Goal: Task Accomplishment & Management: Complete application form

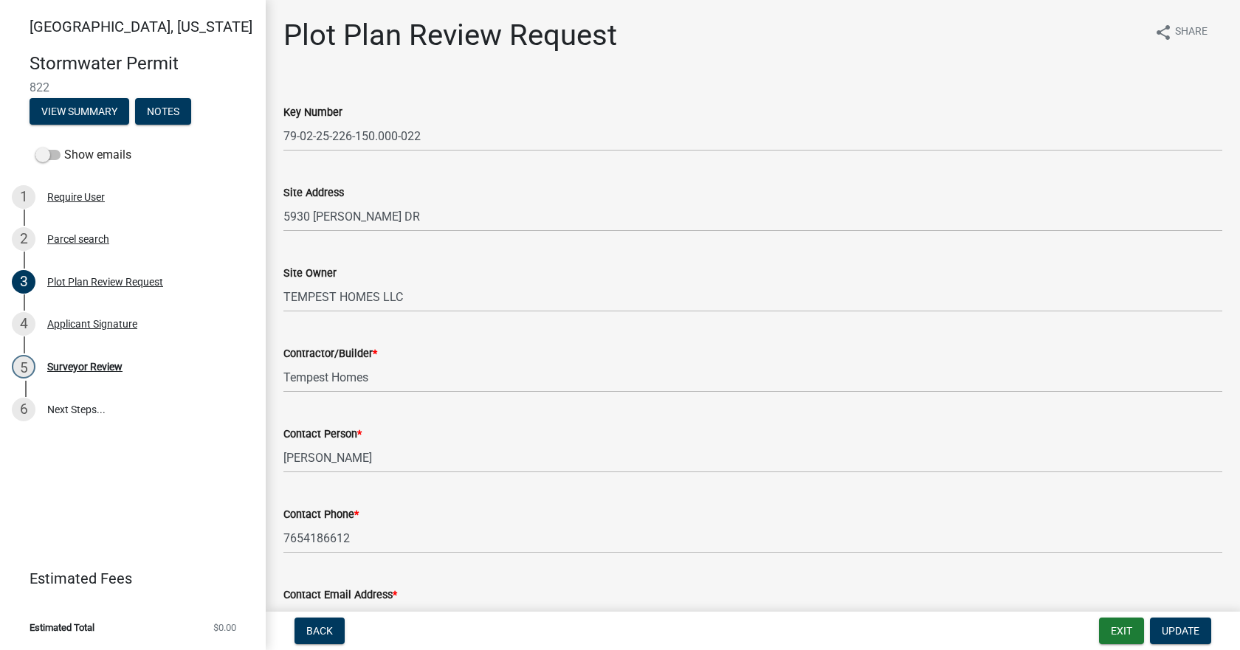
select select "b583a170-26d7-469b-a390-0aed4d149ee1"
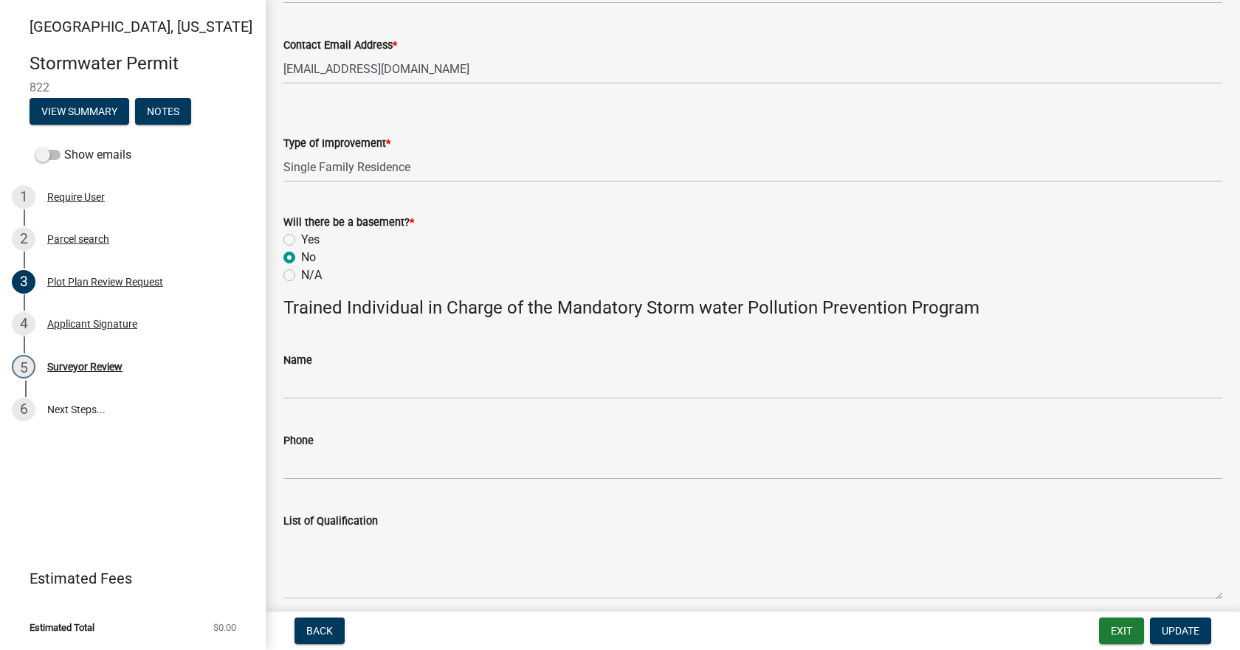
scroll to position [859, 0]
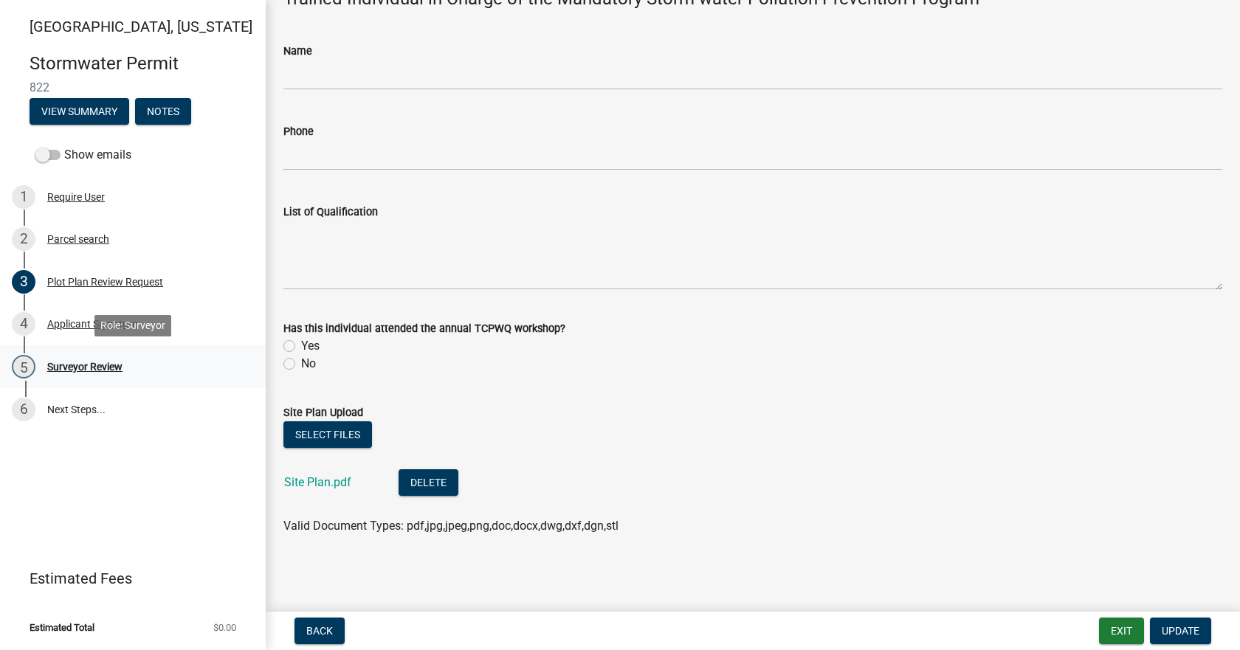
click at [125, 352] on link "5 Surveyor Review" at bounding box center [133, 366] width 266 height 43
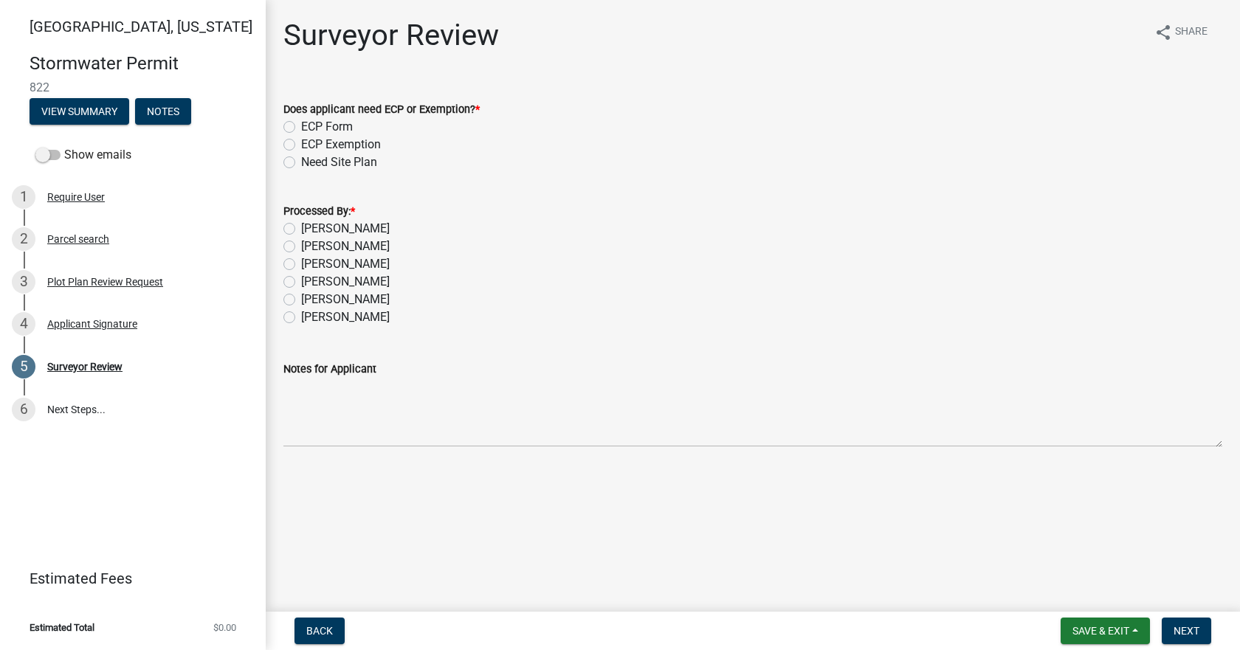
click at [345, 227] on label "[PERSON_NAME]" at bounding box center [345, 229] width 89 height 18
click at [311, 227] on input "[PERSON_NAME]" at bounding box center [306, 225] width 10 height 10
radio input "true"
click at [301, 123] on label "ECP Form" at bounding box center [327, 127] width 52 height 18
click at [301, 123] on input "ECP Form" at bounding box center [306, 123] width 10 height 10
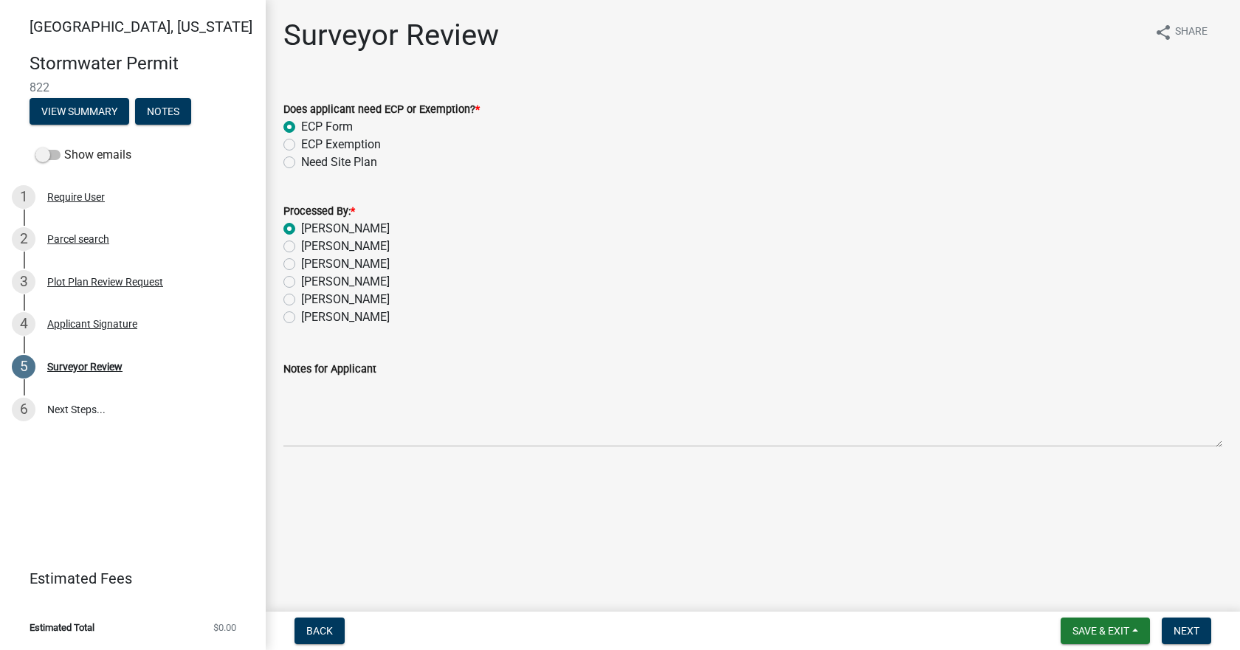
radio input "true"
click at [1193, 628] on span "Next" at bounding box center [1187, 631] width 26 height 12
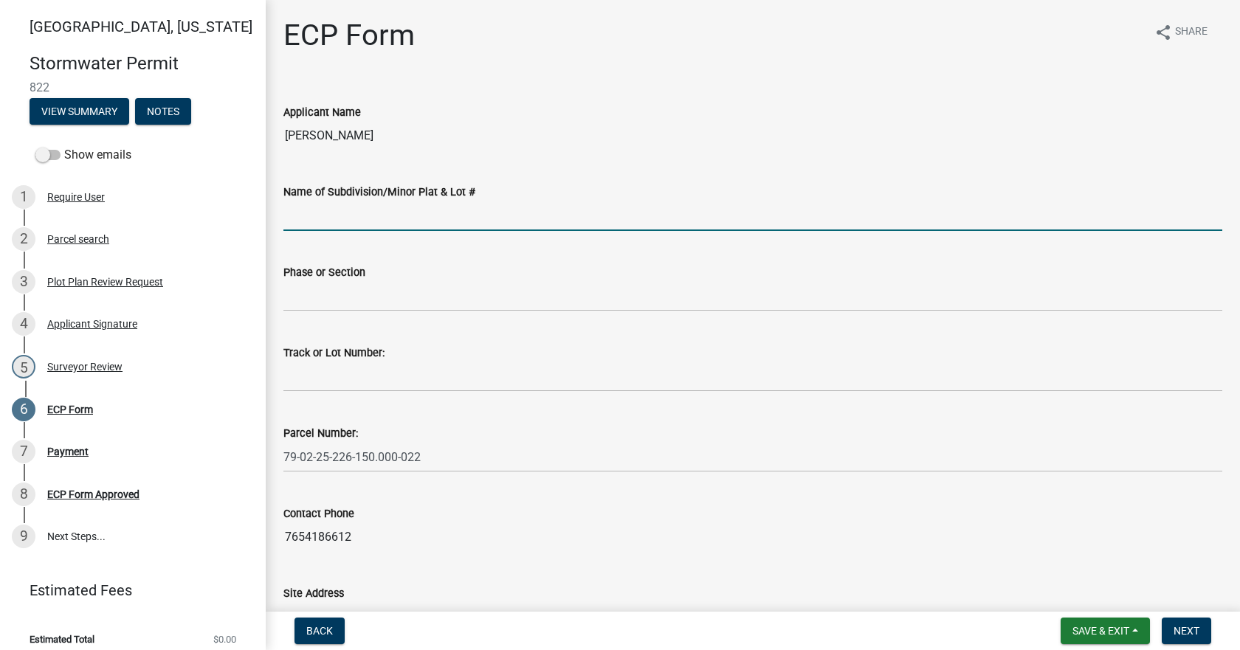
click at [312, 214] on input "Name of Subdivision/Minor Plat & Lot #" at bounding box center [752, 216] width 939 height 30
type input "Timberbrook [PERSON_NAME]"
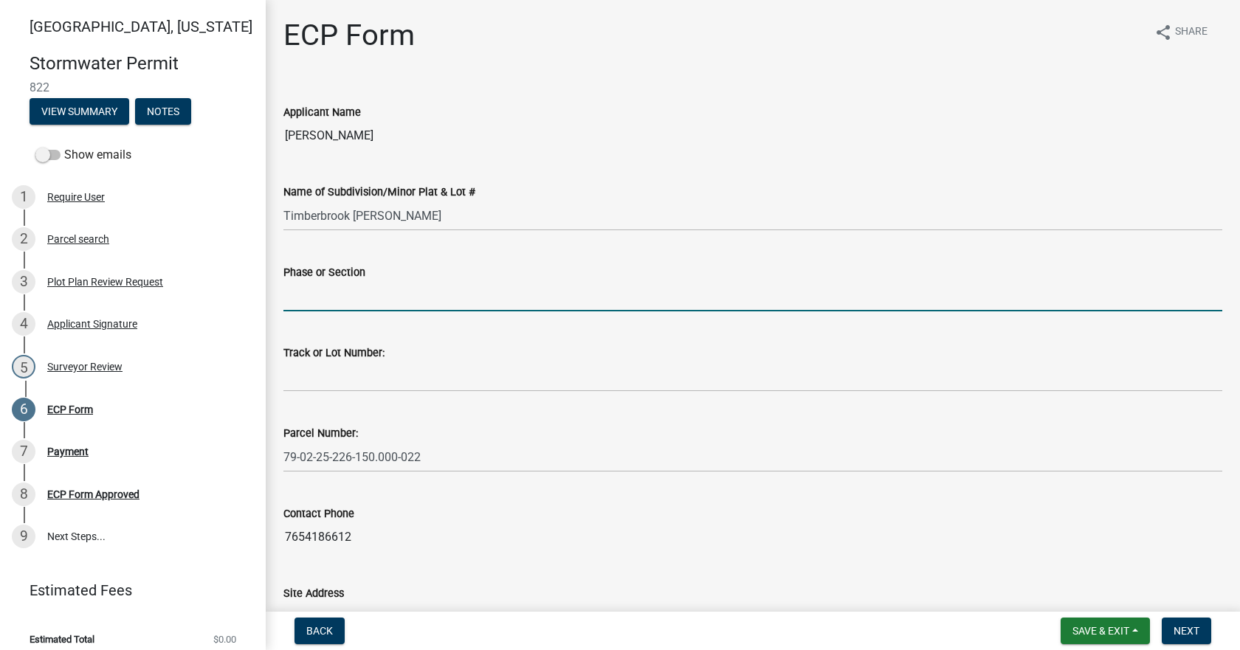
click at [391, 297] on input "Phase or Section" at bounding box center [752, 296] width 939 height 30
type input "1, 2"
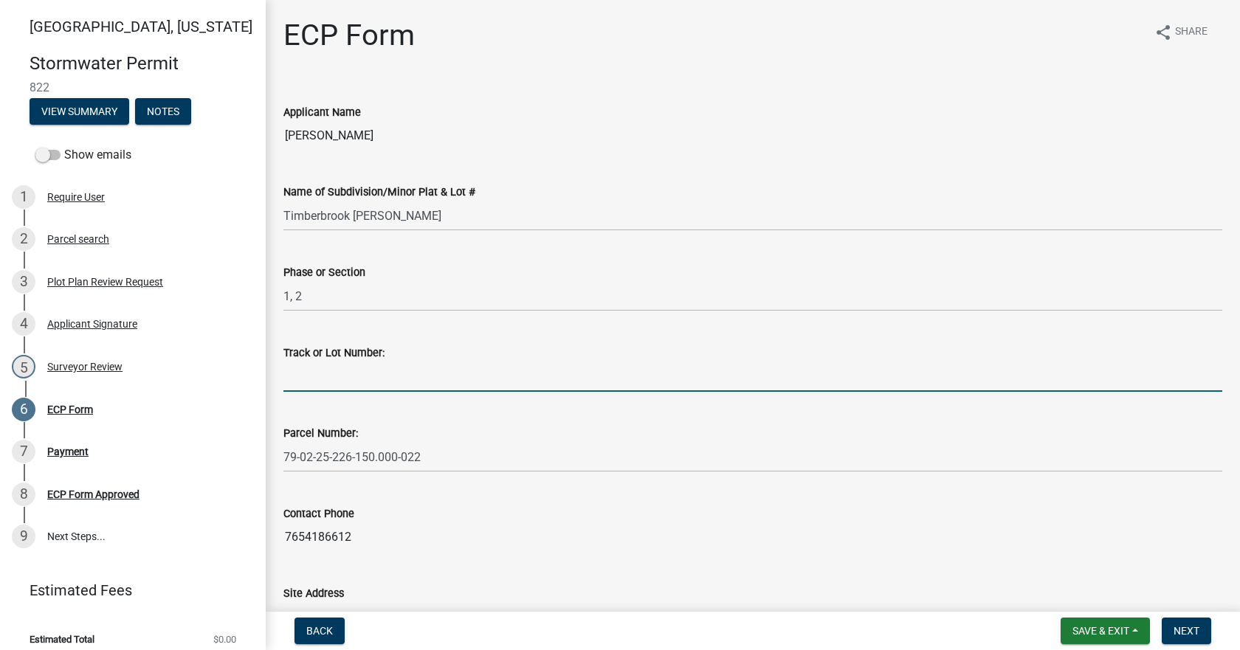
click at [395, 370] on input "Track or Lot Number:" at bounding box center [752, 377] width 939 height 30
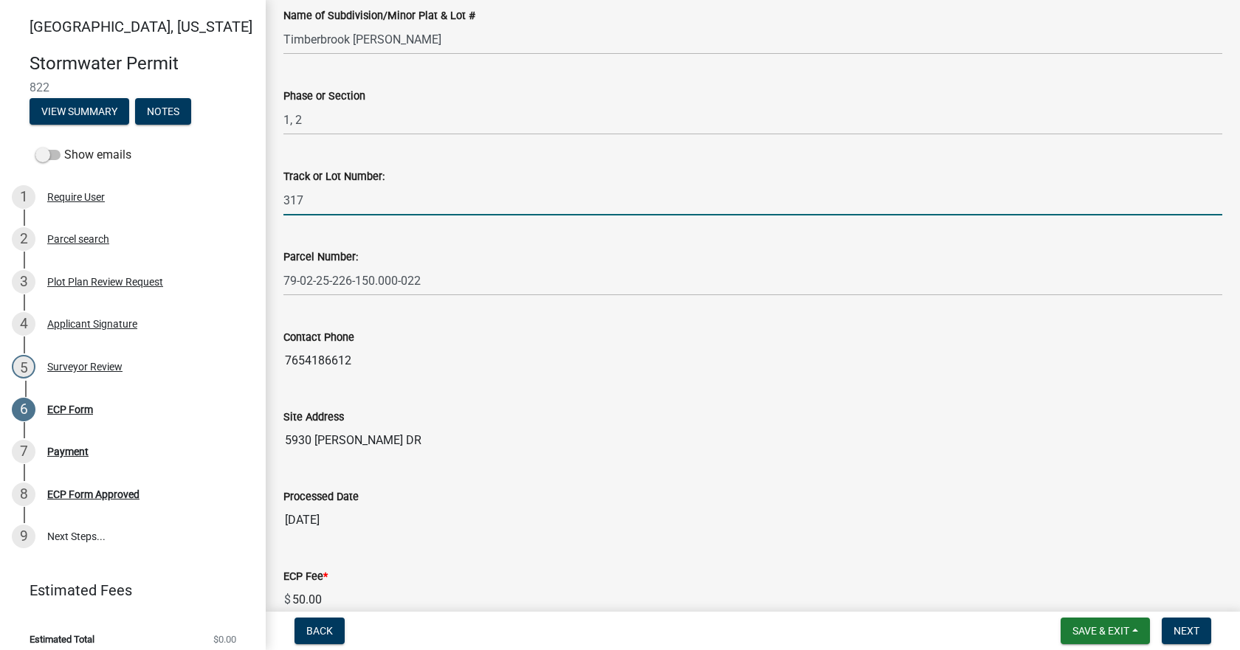
scroll to position [376, 0]
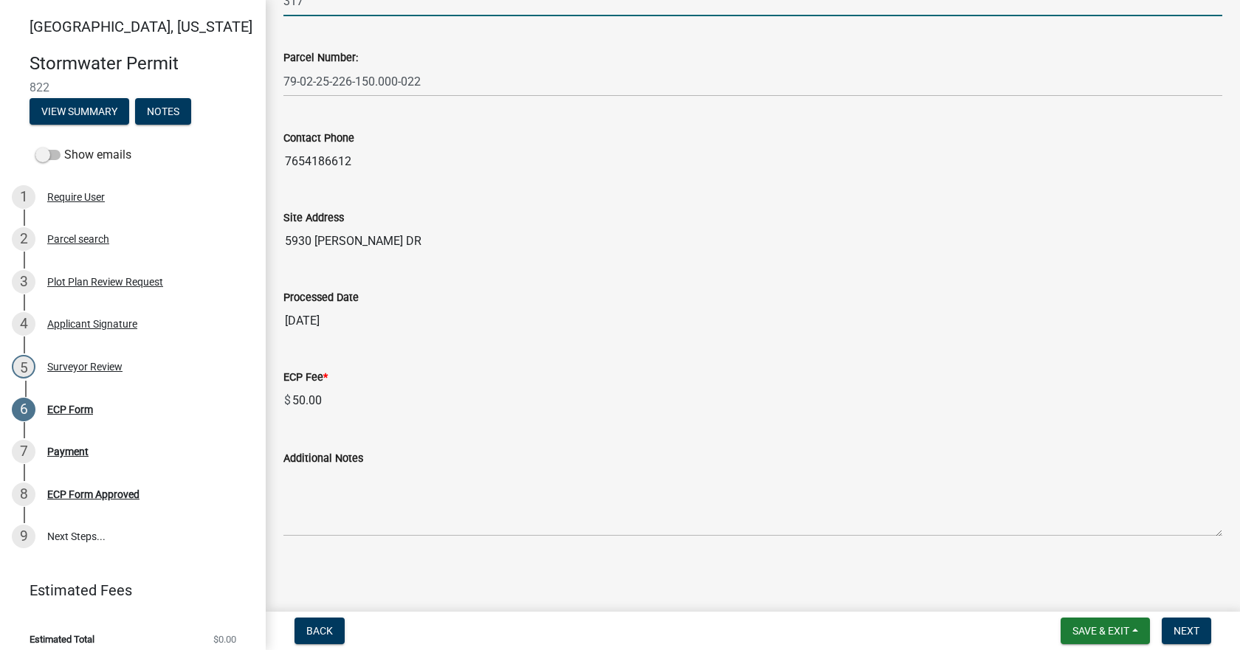
type input "317"
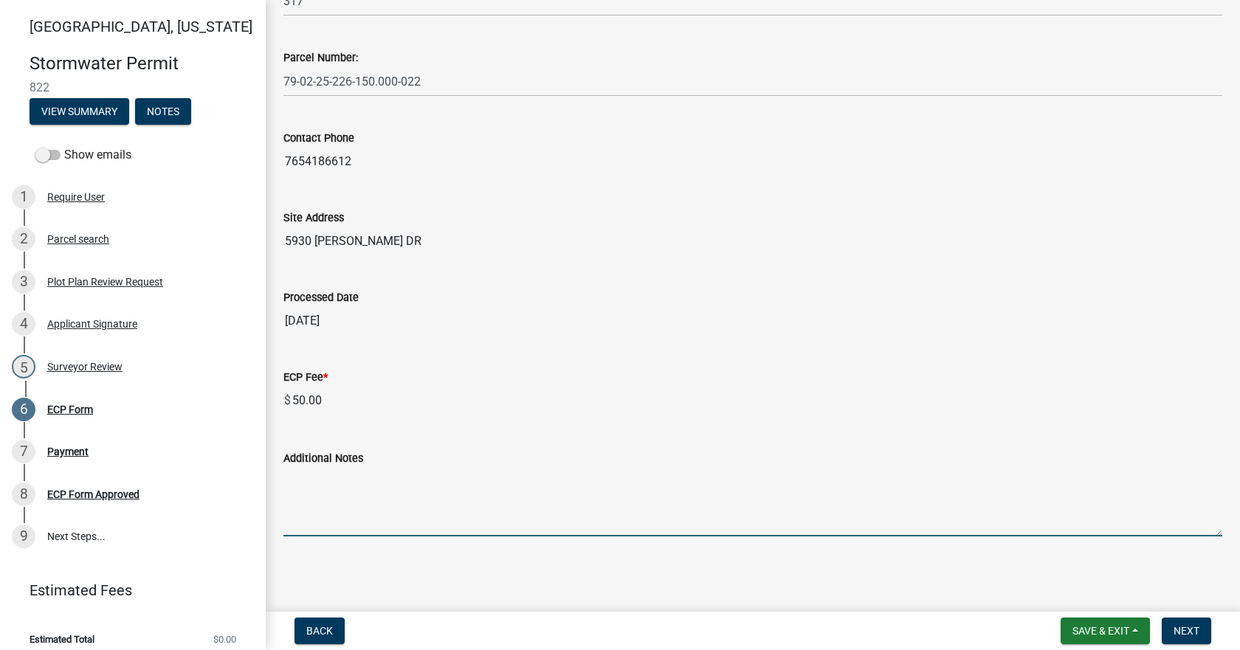
click at [414, 503] on textarea "Additional Notes" at bounding box center [752, 501] width 939 height 69
paste textarea "Fabric Bar Stool"
type textarea "Fabric Bar Stool"
drag, startPoint x: 435, startPoint y: 487, endPoint x: 244, endPoint y: 464, distance: 191.9
click at [244, 464] on div "[GEOGRAPHIC_DATA], [US_STATE] Stormwater Permit 822 View Summary Notes Show ema…" at bounding box center [620, 325] width 1240 height 650
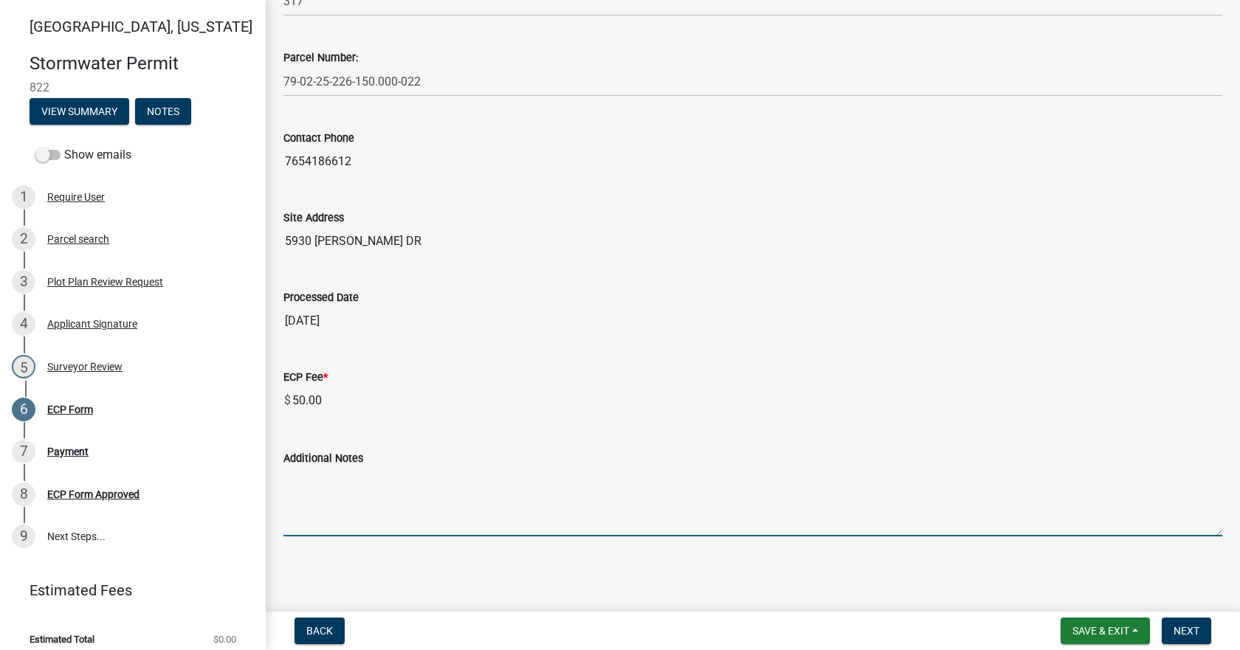
drag, startPoint x: 627, startPoint y: 495, endPoint x: 627, endPoint y: 503, distance: 7.4
click at [627, 503] on textarea "Additional Notes" at bounding box center [752, 501] width 939 height 69
paste textarea "Install erosion control measures as shown on site plan. Keep streets clear of s…"
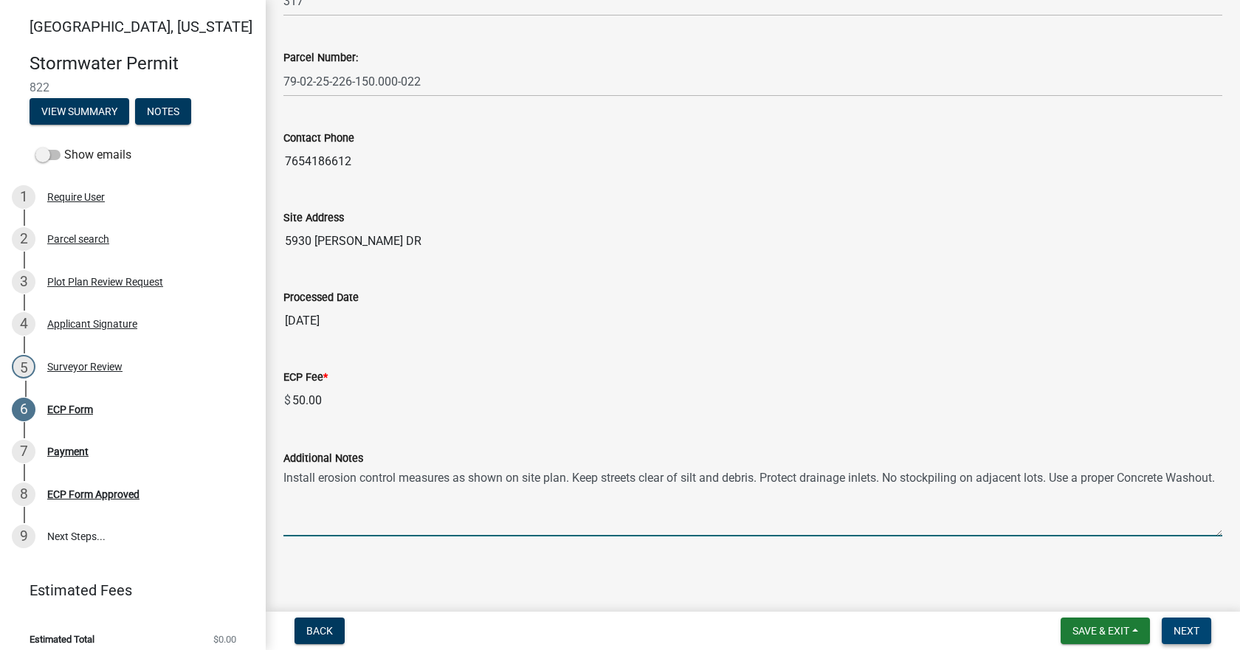
type textarea "Install erosion control measures as shown on site plan. Keep streets clear of s…"
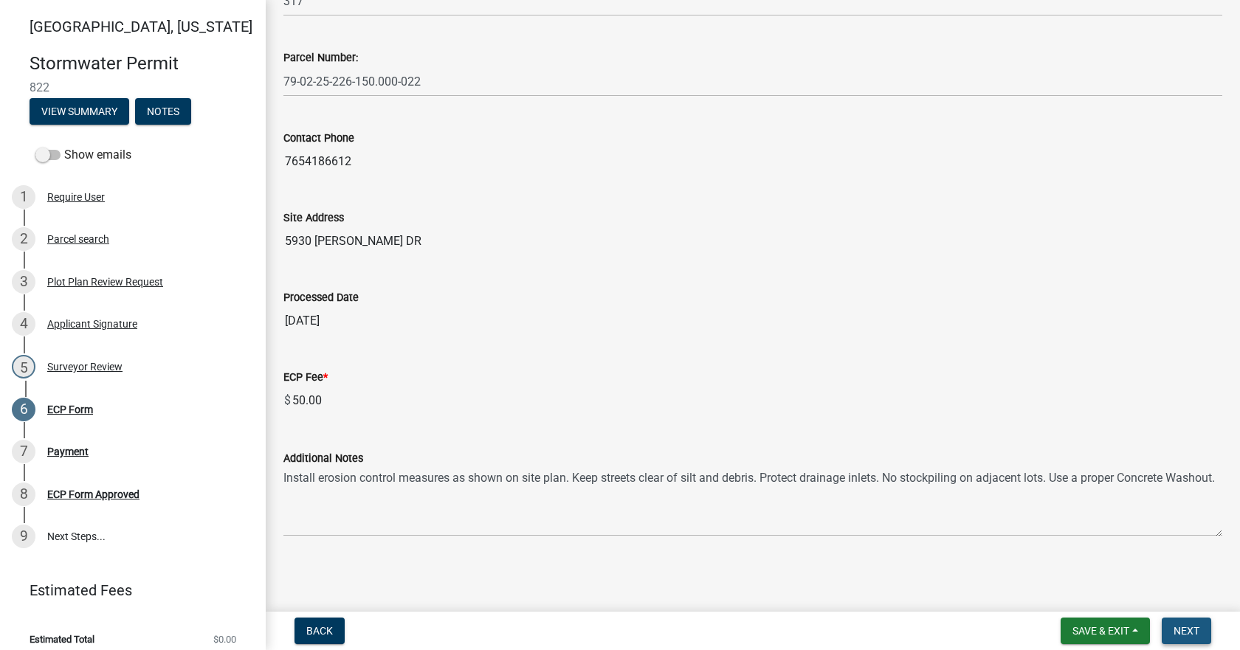
click at [1181, 627] on span "Next" at bounding box center [1187, 631] width 26 height 12
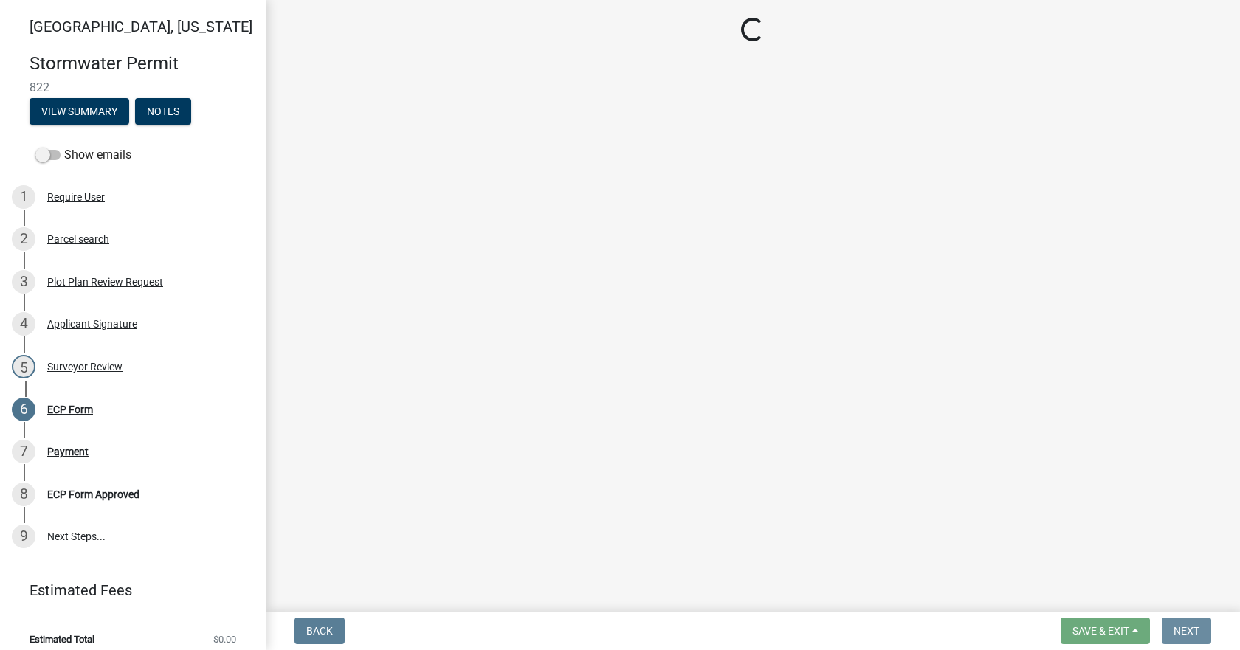
scroll to position [0, 0]
